Goal: Find specific page/section: Find specific page/section

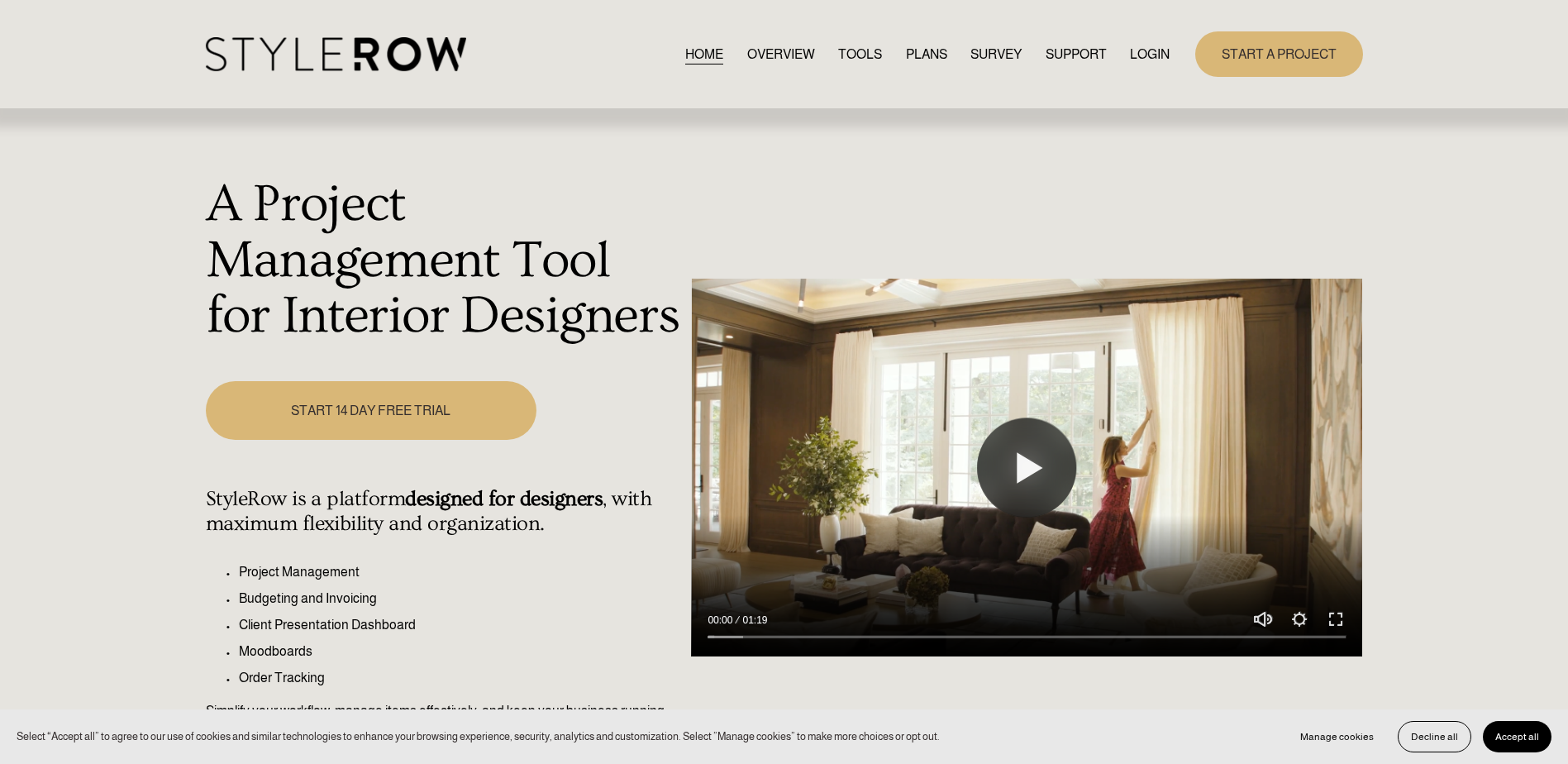
drag, startPoint x: 1155, startPoint y: 57, endPoint x: 1158, endPoint y: 68, distance: 11.4
click at [1155, 57] on link "LOGIN" at bounding box center [1149, 54] width 39 height 22
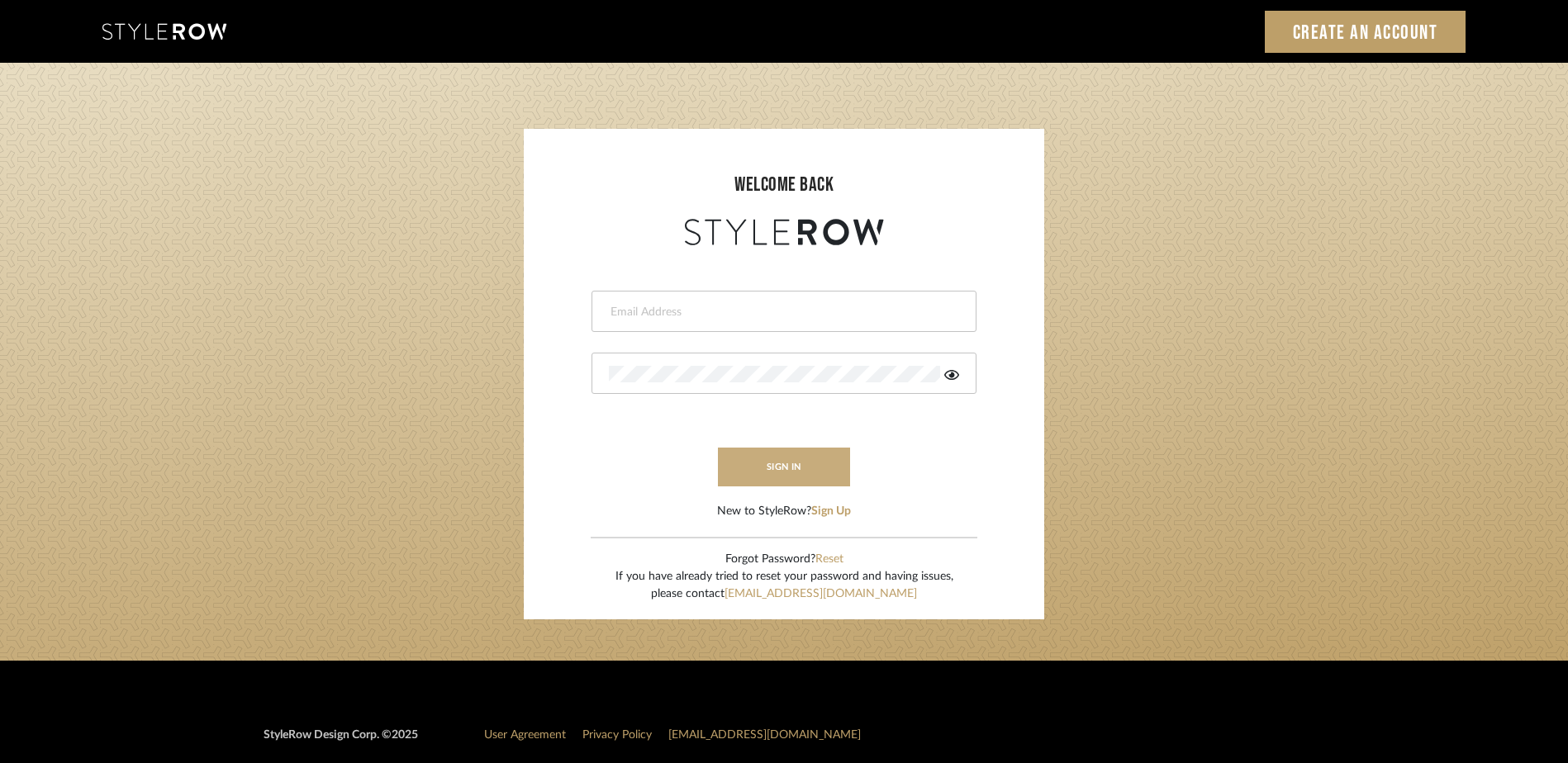
type input "ashley@seacreativestudio.com"
click at [764, 467] on button "sign in" at bounding box center [784, 466] width 132 height 39
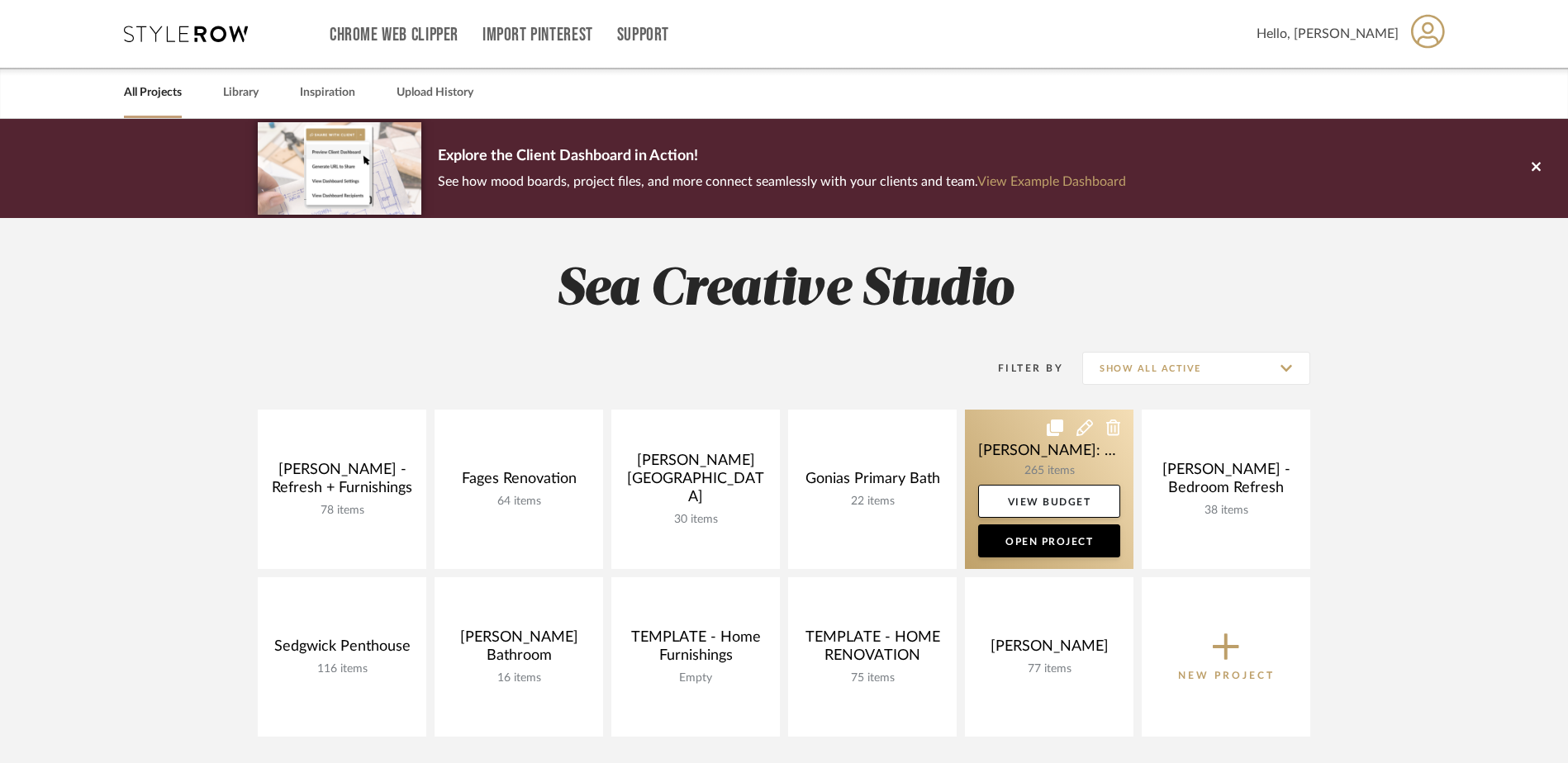
click at [1000, 455] on link at bounding box center [1049, 489] width 169 height 159
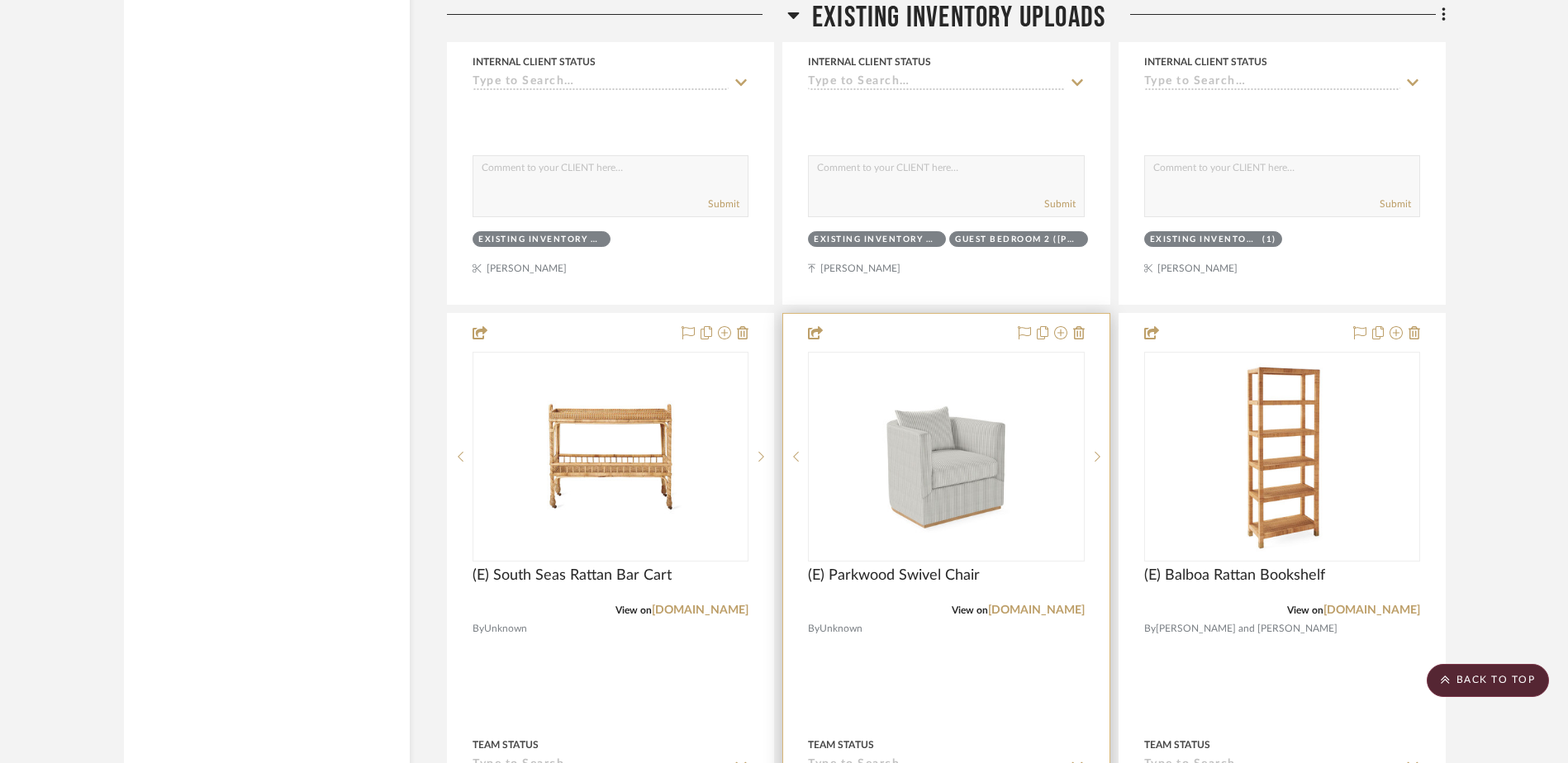
scroll to position [4046, 0]
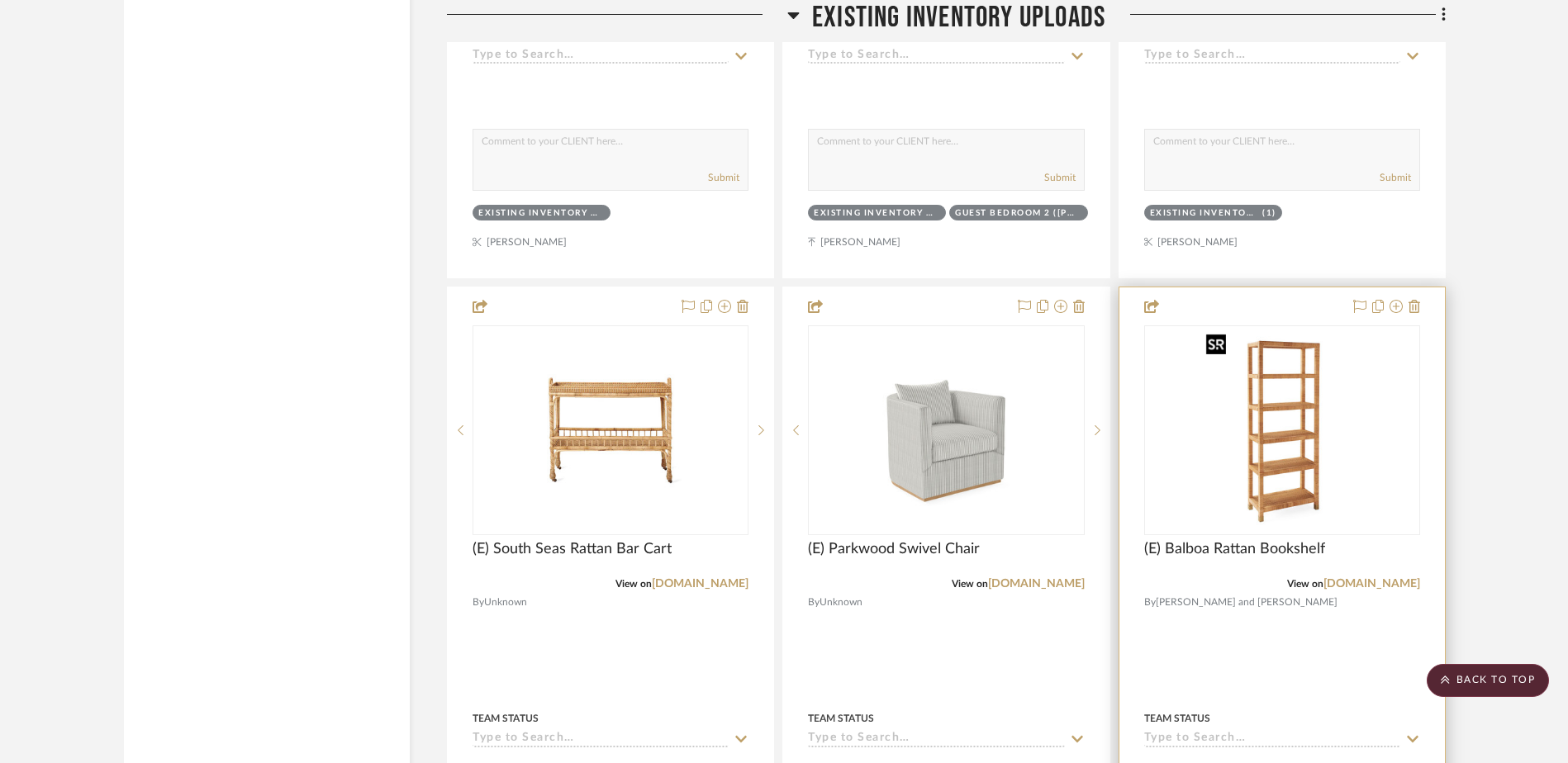
click at [0, 0] on img at bounding box center [0, 0] width 0 height 0
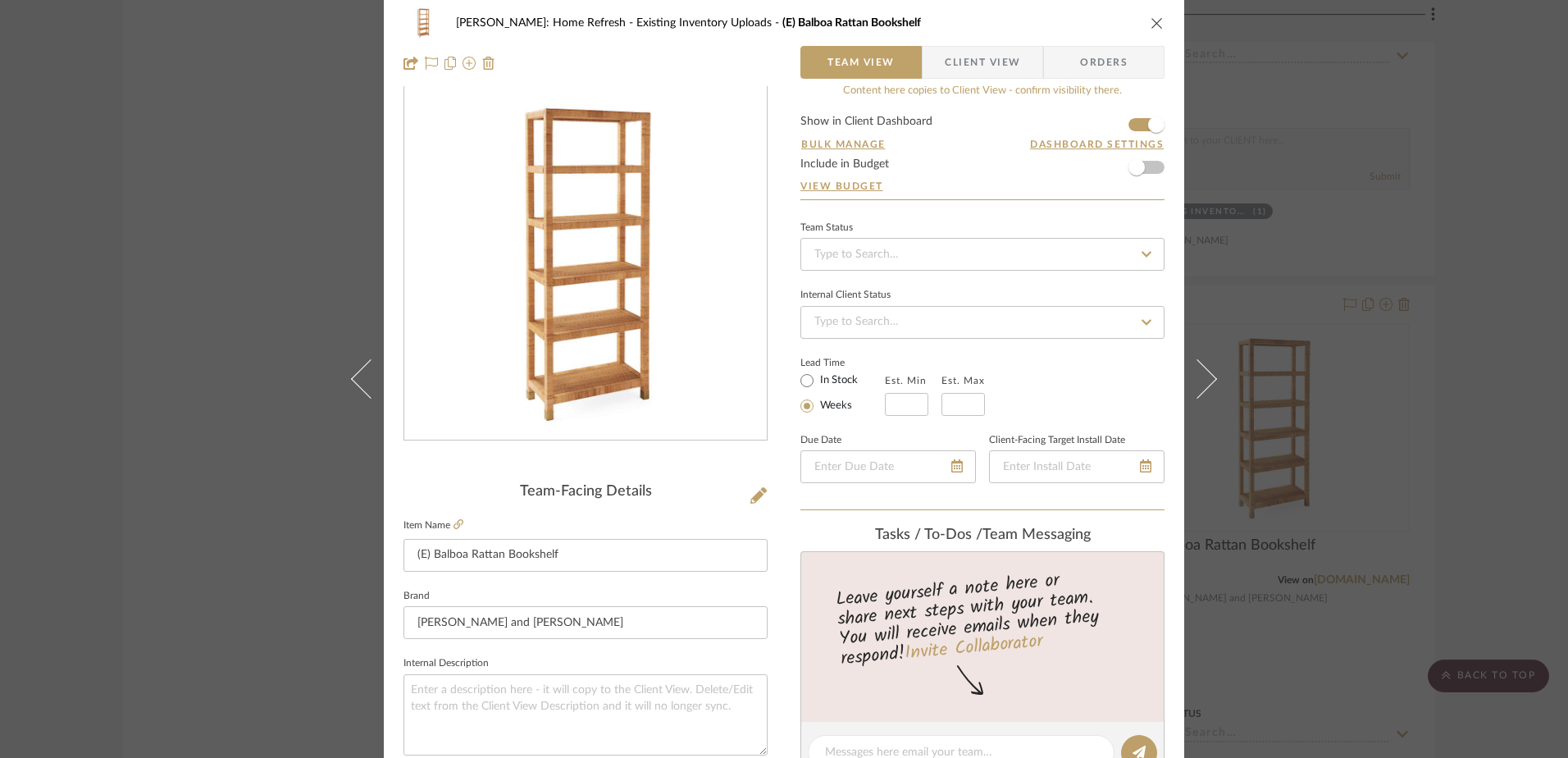
scroll to position [0, 0]
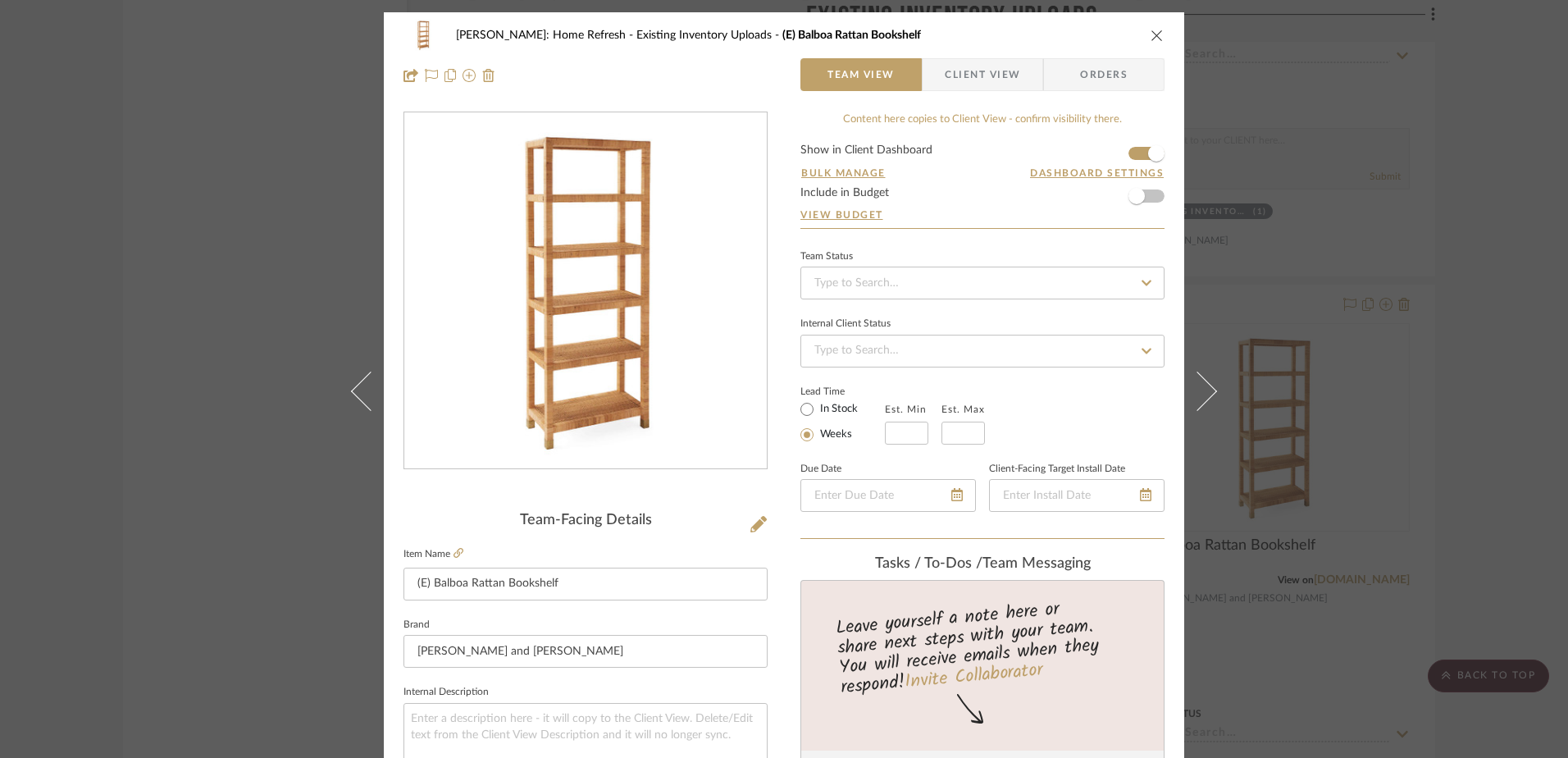
click at [1503, 265] on div "Hines: Home Refresh Existing Inventory Uploads (E) Balboa Rattan Bookshelf Team…" at bounding box center [784, 379] width 1568 height 758
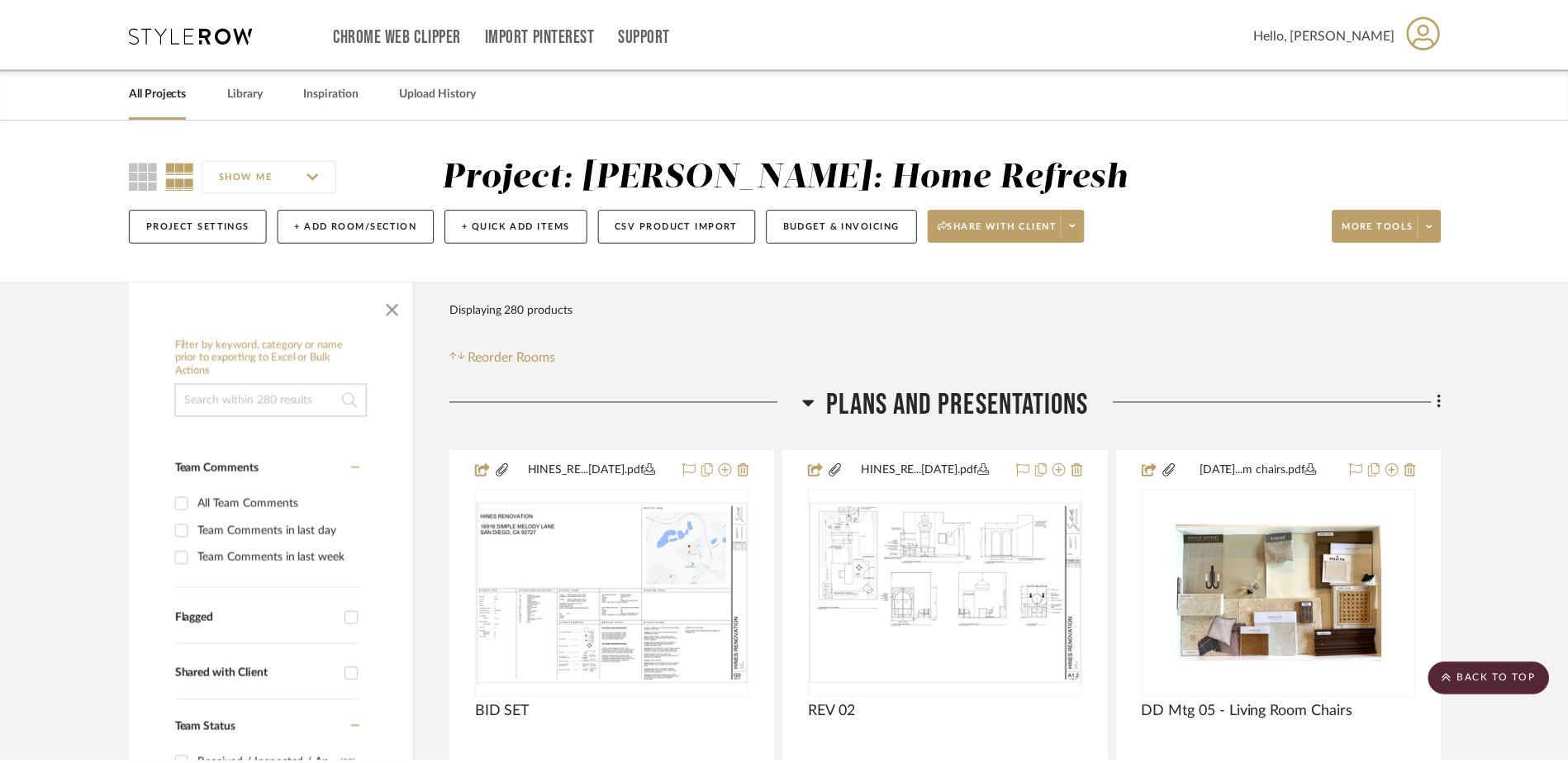
scroll to position [4046, 0]
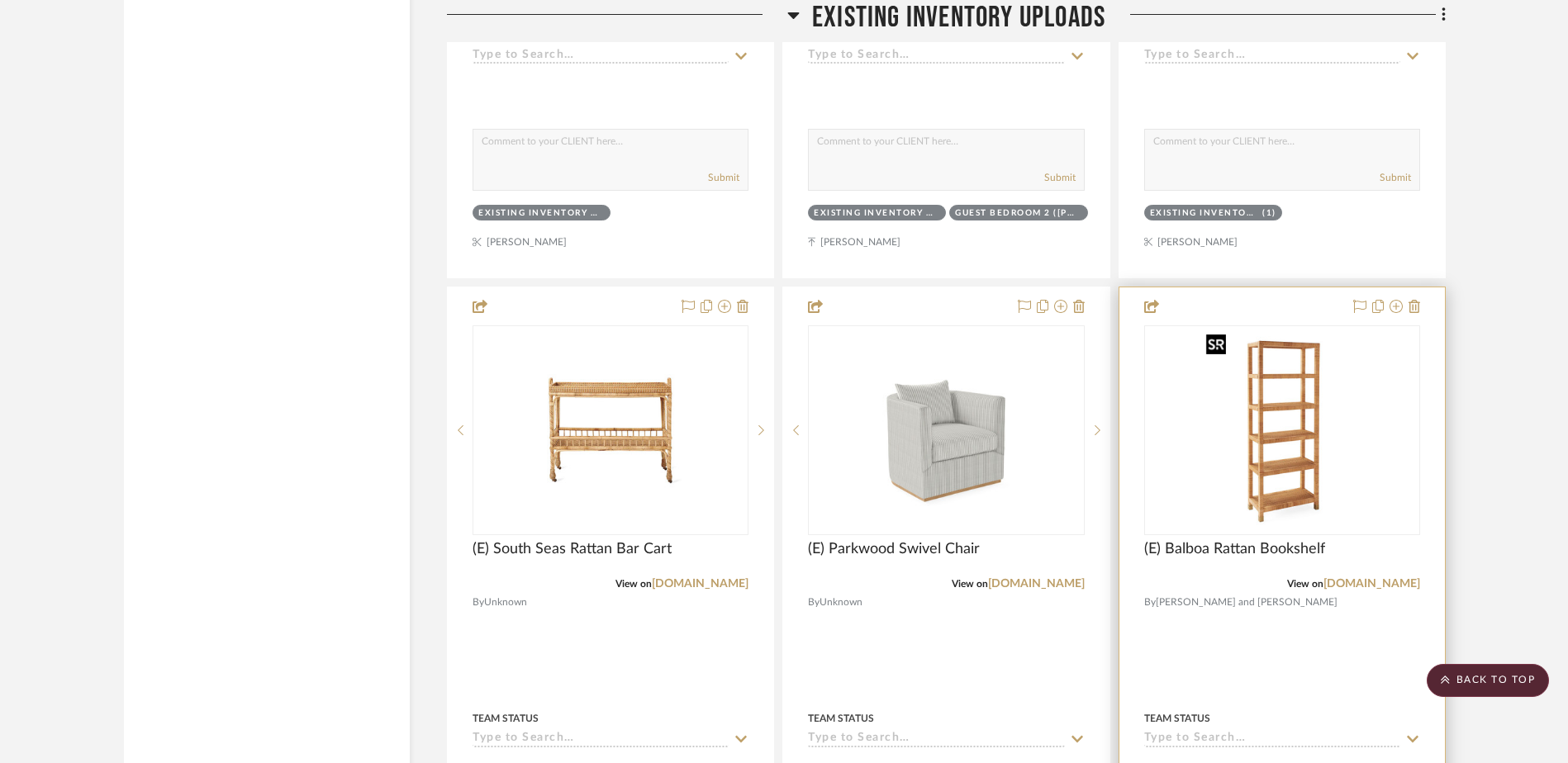
click at [1246, 411] on img "0" at bounding box center [1282, 431] width 165 height 207
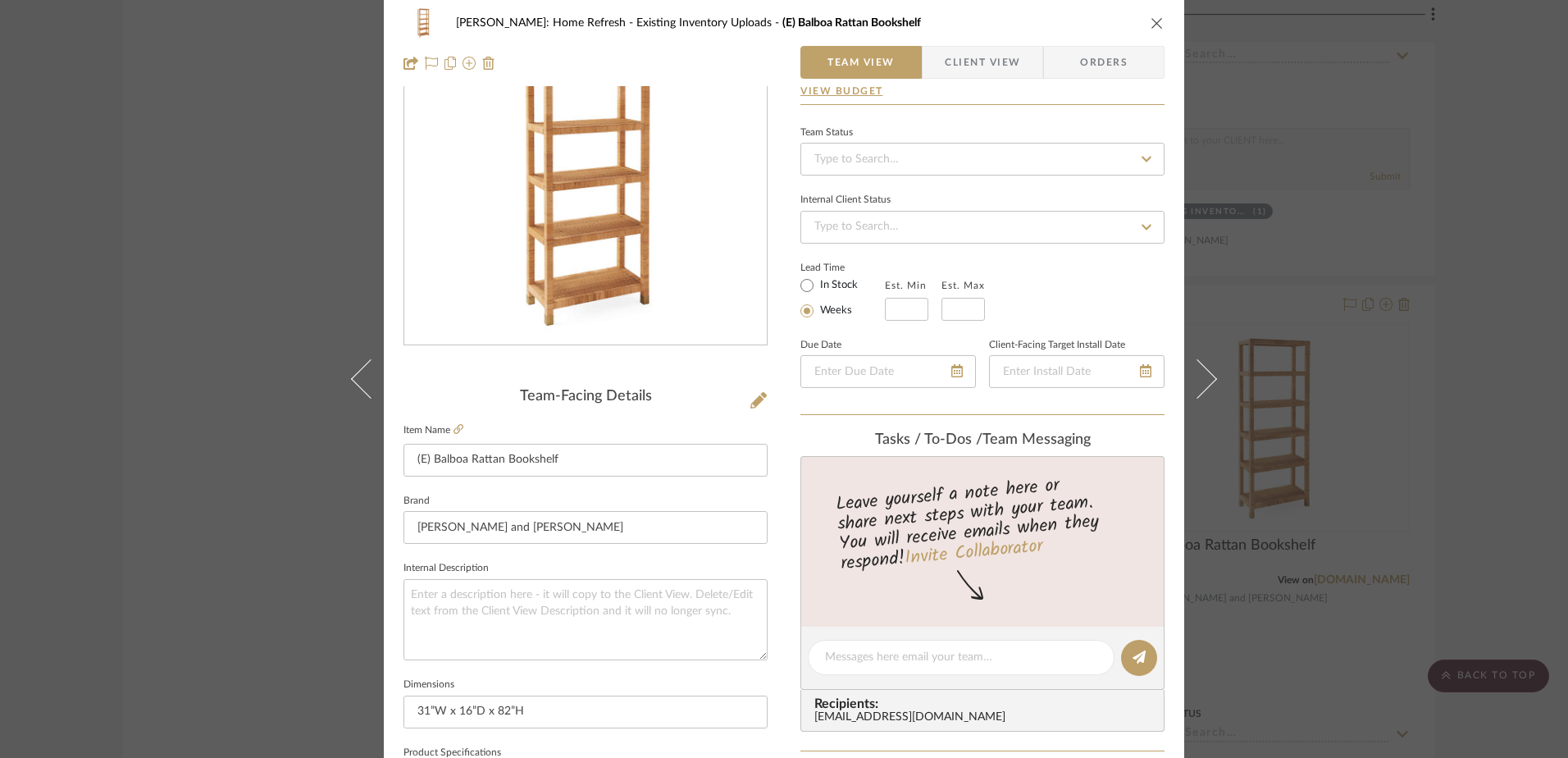
scroll to position [246, 0]
